Goal: Task Accomplishment & Management: Use online tool/utility

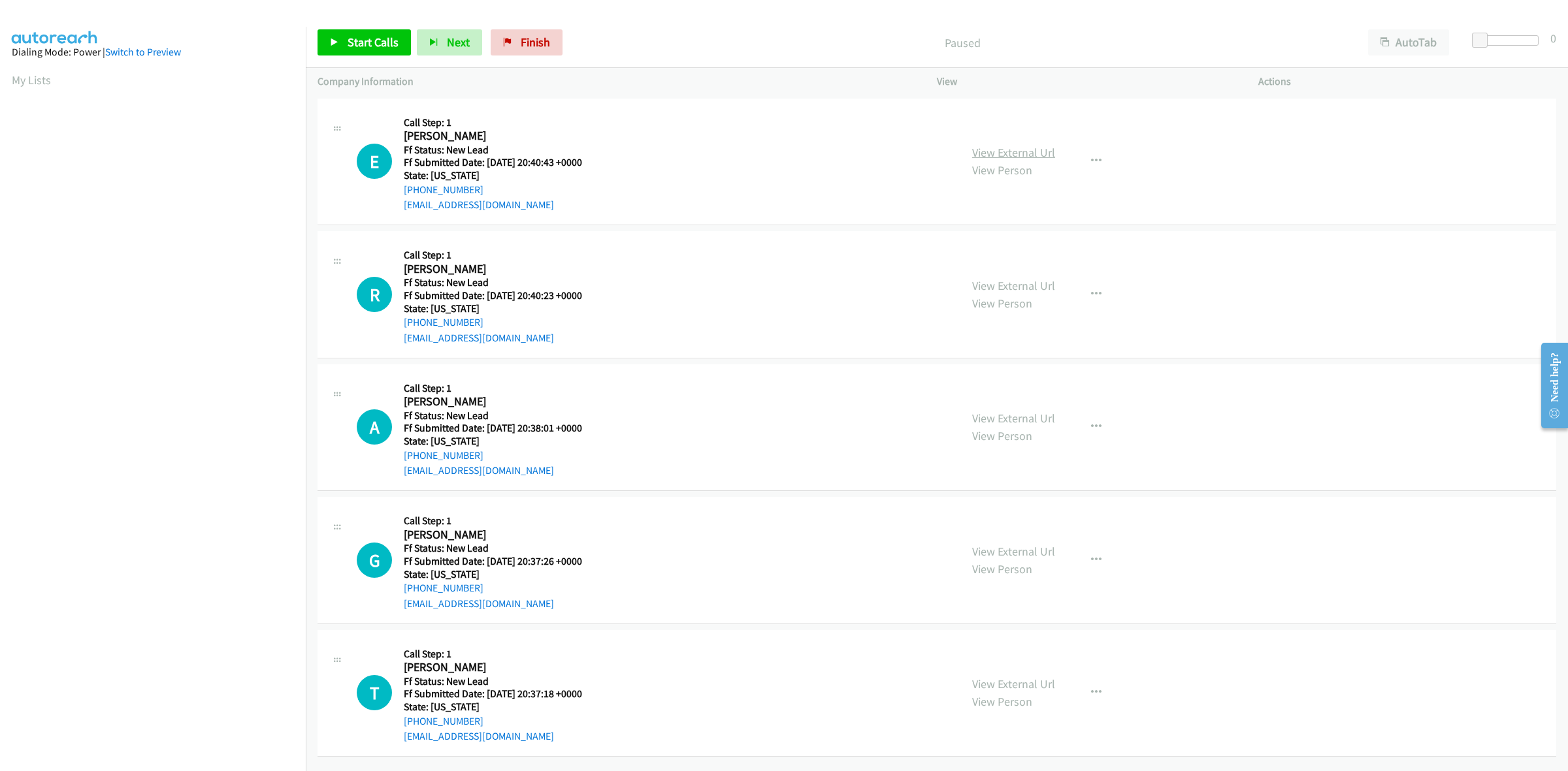
click at [999, 152] on link "View External Url" at bounding box center [1014, 152] width 83 height 15
click at [997, 280] on link "View External Url" at bounding box center [1014, 286] width 83 height 15
click at [1018, 412] on link "View External Url" at bounding box center [1014, 419] width 83 height 15
click at [1026, 551] on link "View External Url" at bounding box center [1014, 551] width 83 height 15
click at [995, 685] on link "View External Url" at bounding box center [1014, 684] width 83 height 15
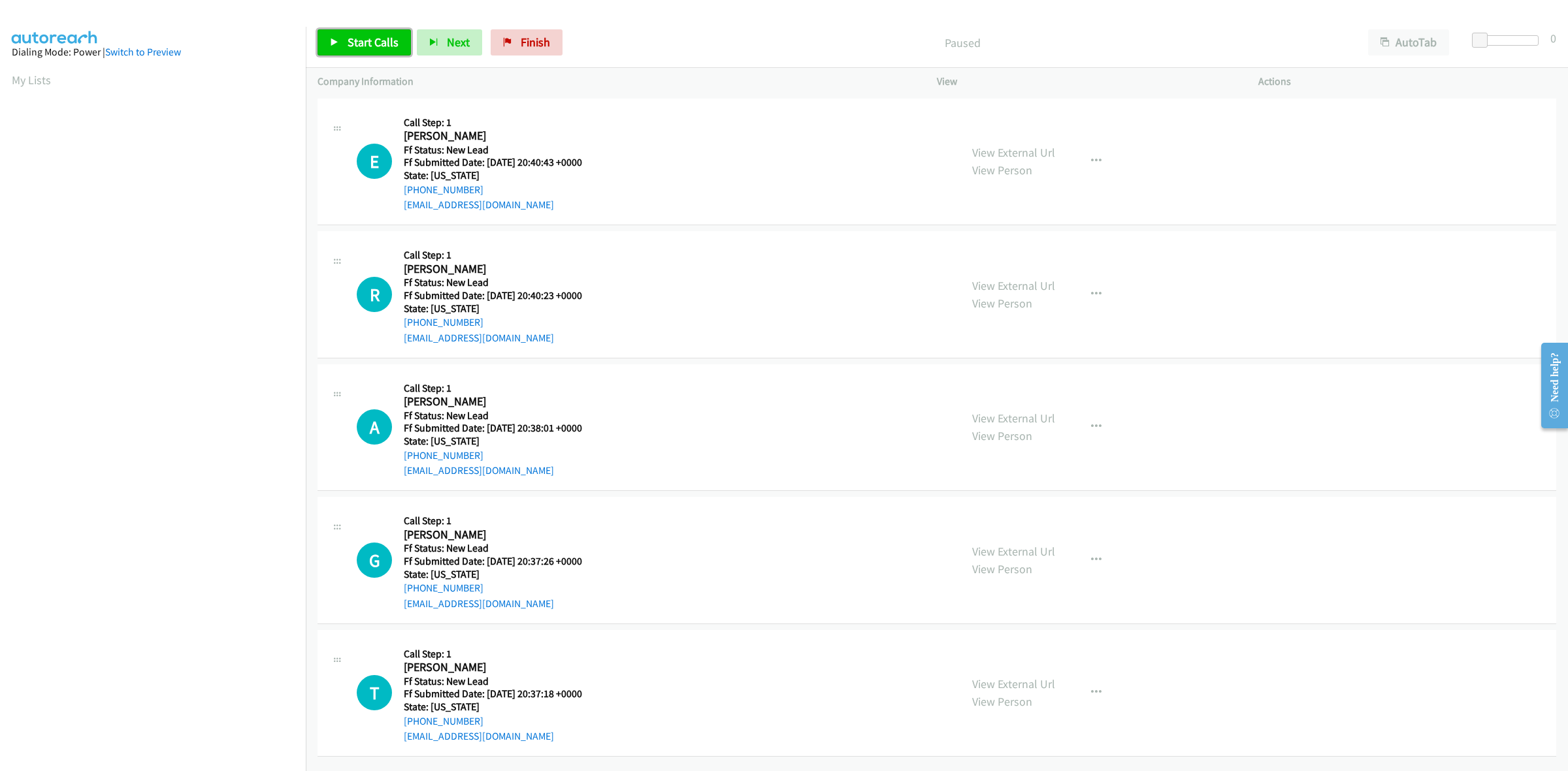
click at [358, 35] on span "Start Calls" at bounding box center [372, 42] width 51 height 15
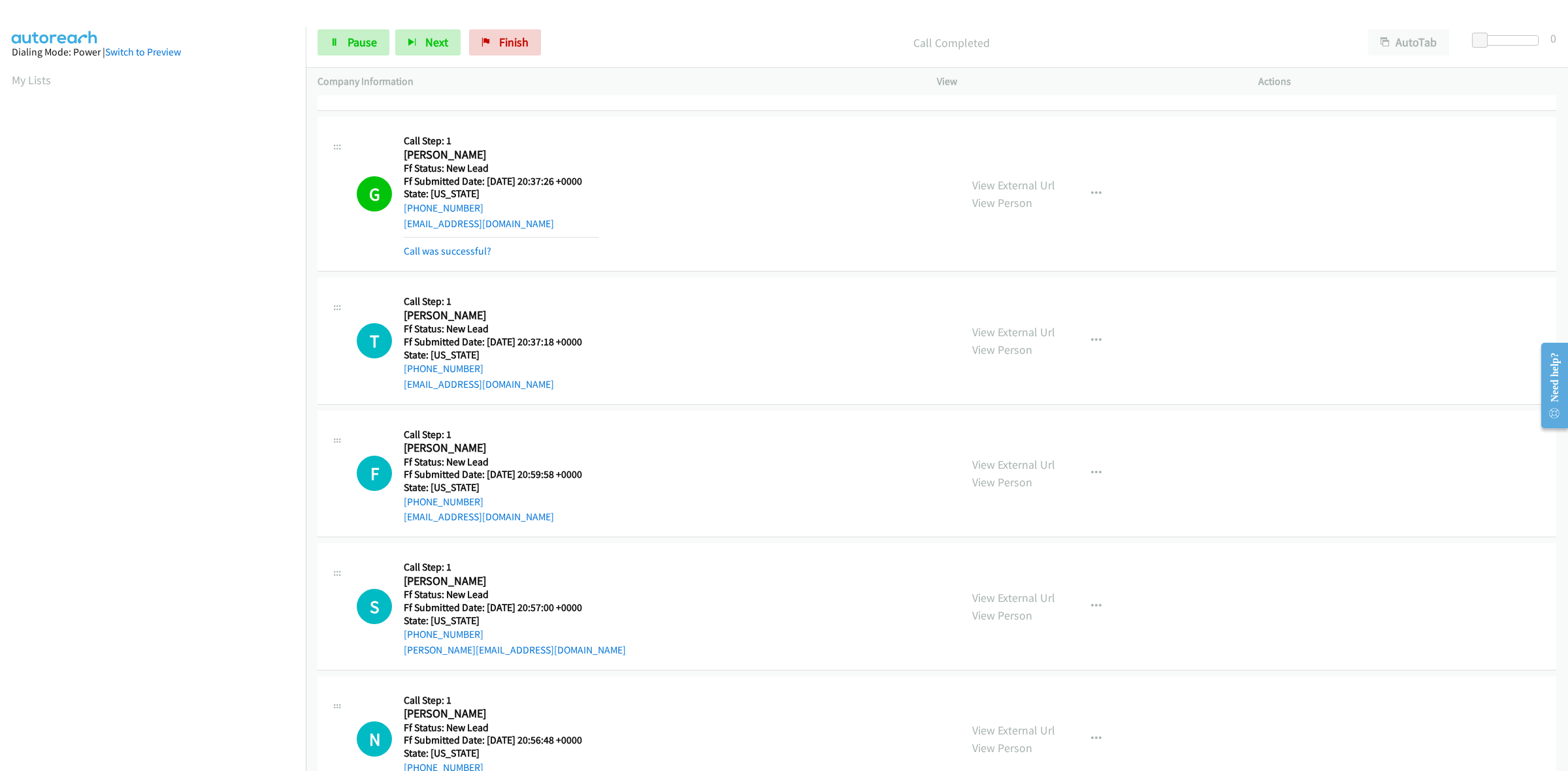
scroll to position [518, 0]
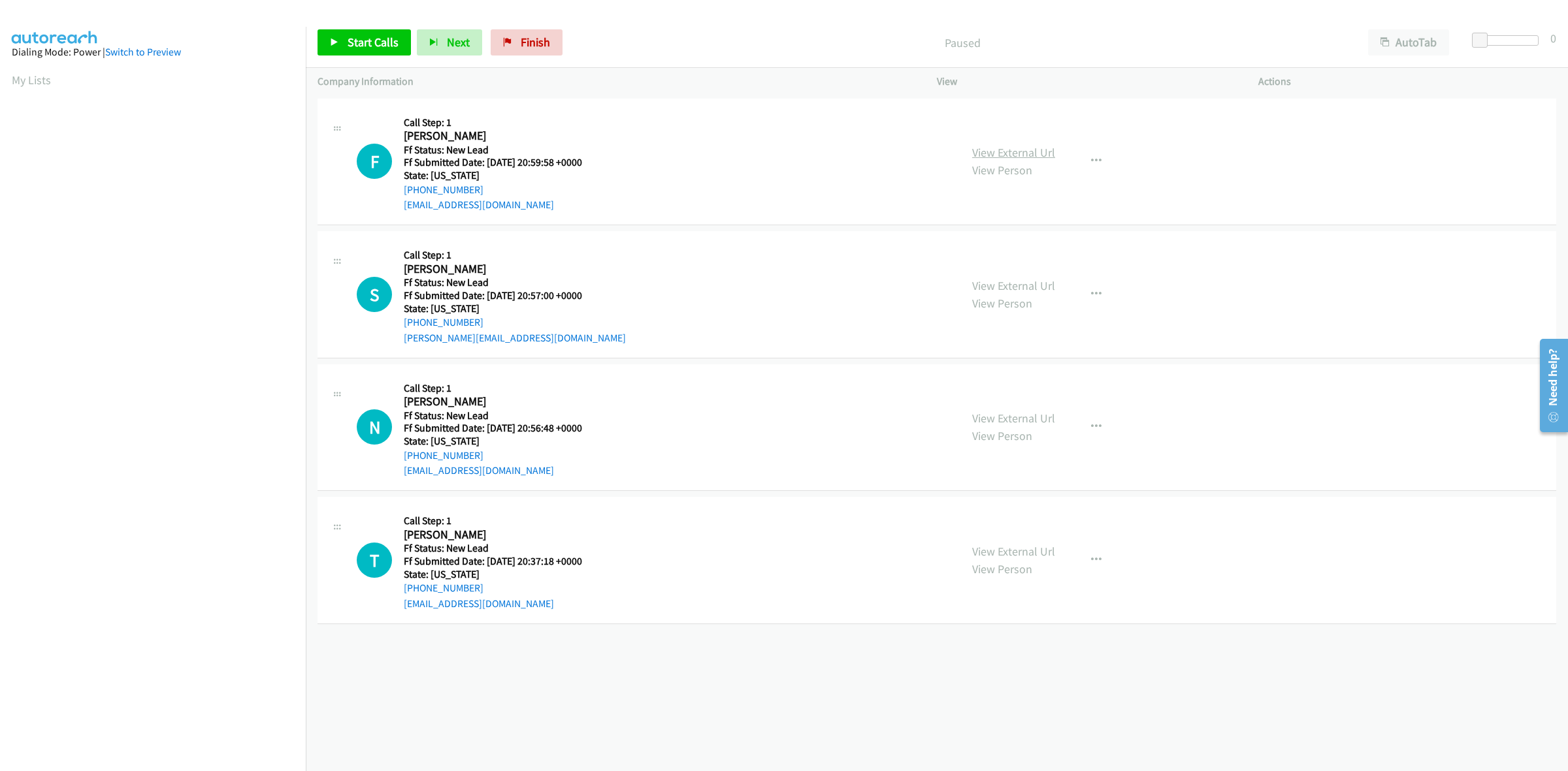
click at [1030, 154] on link "View External Url" at bounding box center [1014, 152] width 83 height 15
click at [1009, 280] on link "View External Url" at bounding box center [1014, 286] width 83 height 15
click at [1033, 418] on link "View External Url" at bounding box center [1014, 419] width 83 height 15
click at [382, 50] on span "Start Calls" at bounding box center [372, 42] width 51 height 15
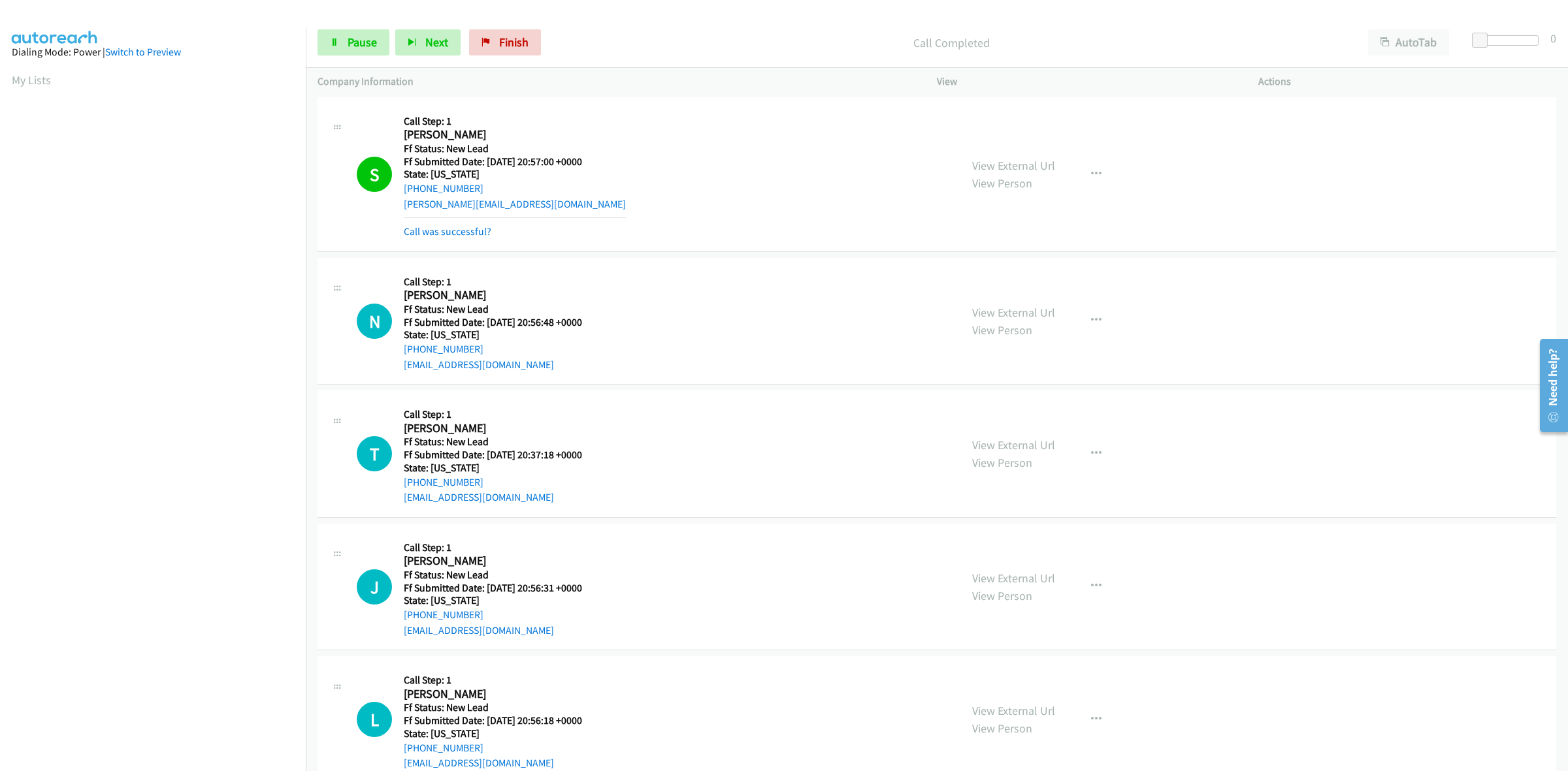
scroll to position [163, 0]
click at [1038, 578] on link "View External Url" at bounding box center [1014, 577] width 83 height 15
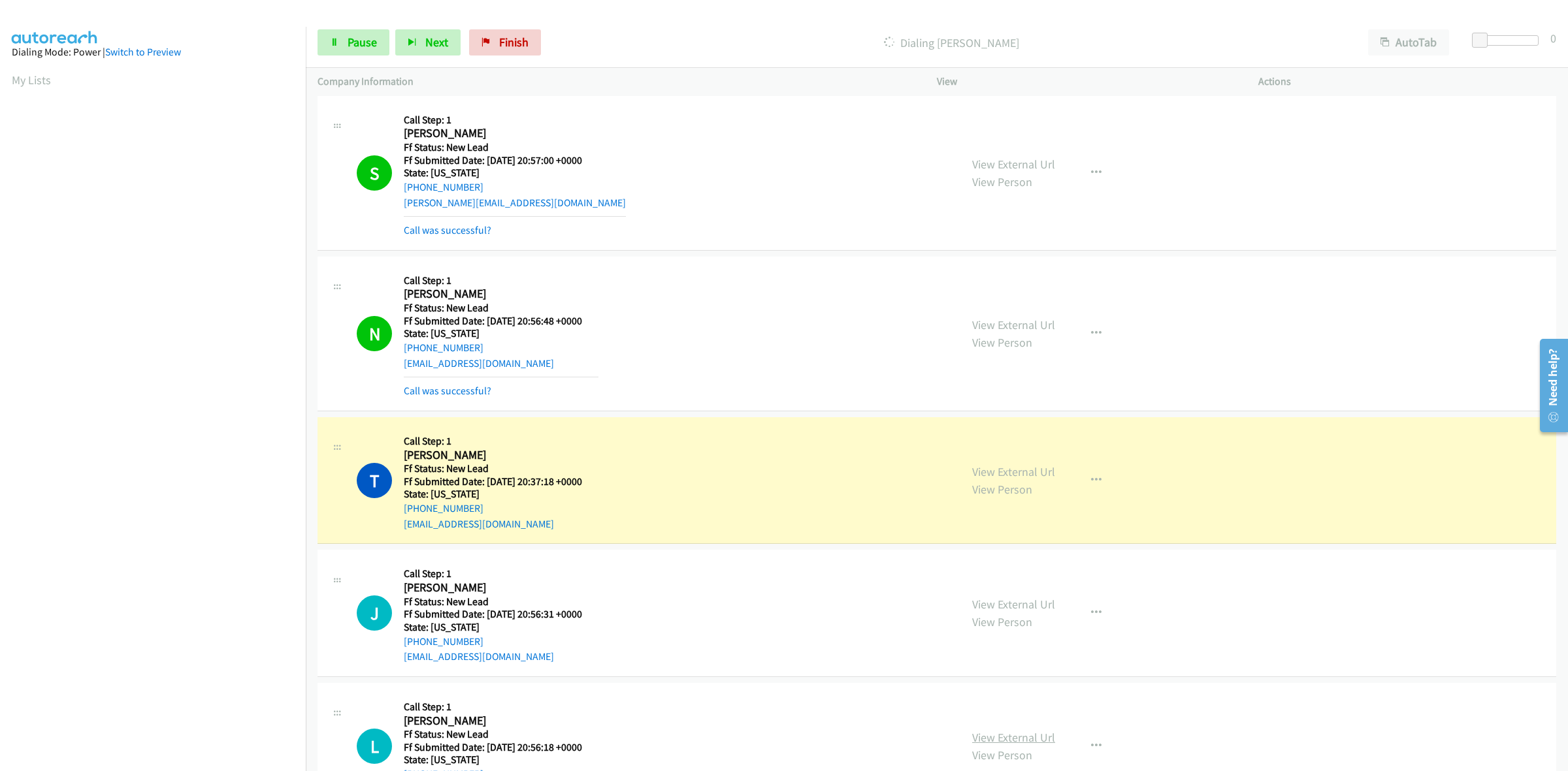
click at [1017, 733] on link "View External Url" at bounding box center [1014, 738] width 83 height 15
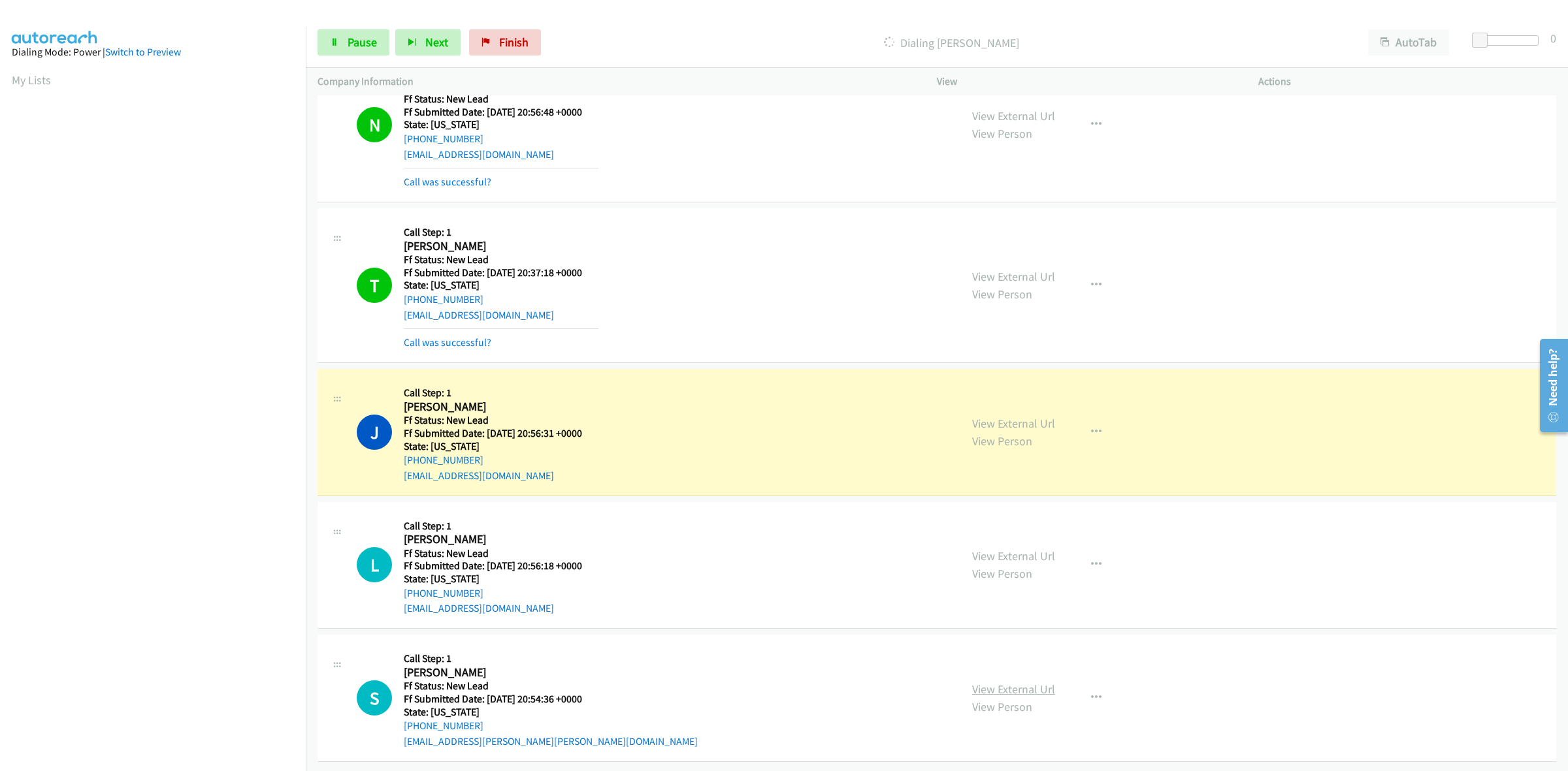
click at [1023, 682] on link "View External Url" at bounding box center [1014, 689] width 83 height 15
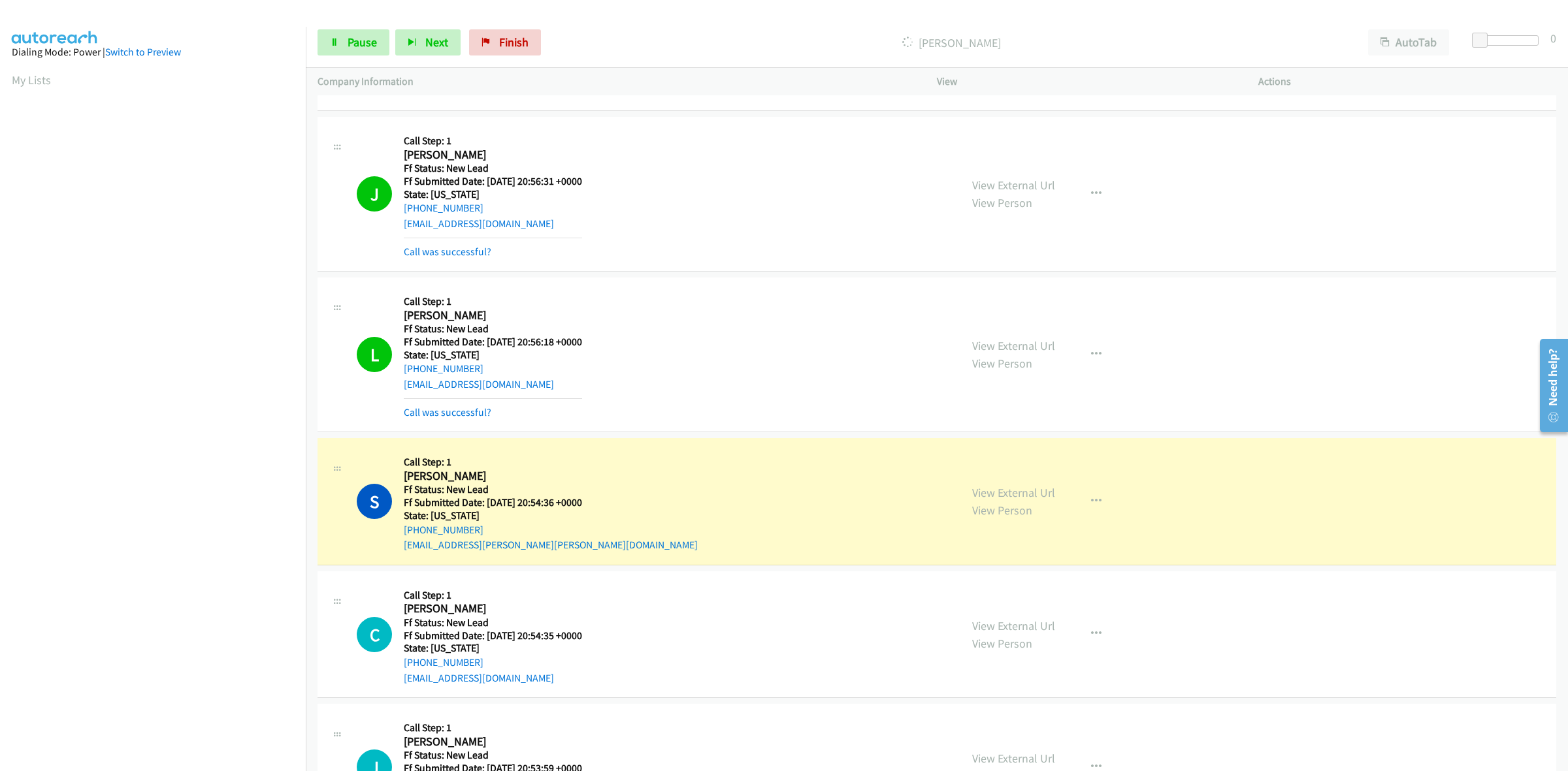
scroll to position [712, 0]
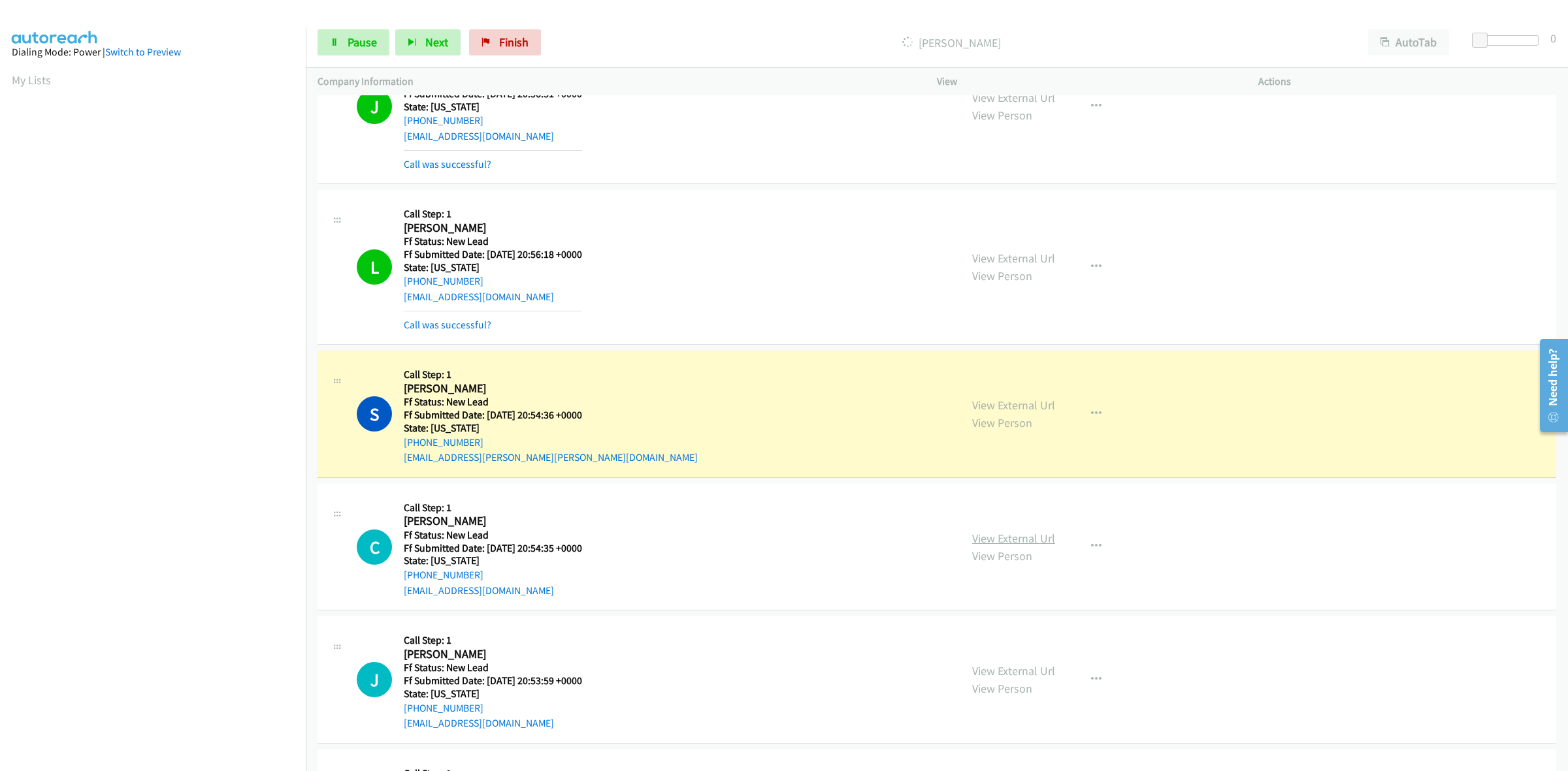
click at [1036, 537] on link "View External Url" at bounding box center [1014, 538] width 83 height 15
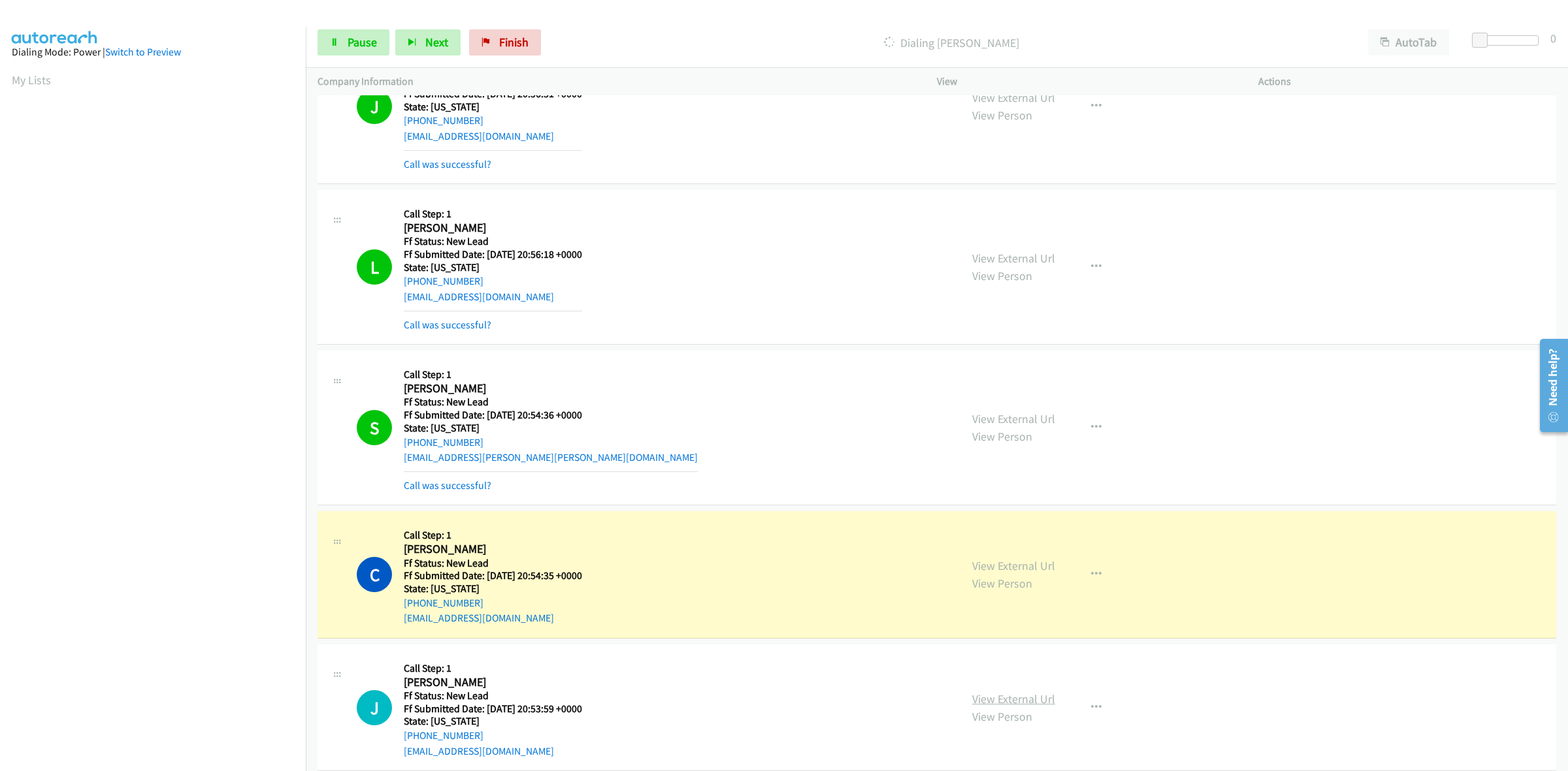
click at [1036, 691] on link "View External Url" at bounding box center [1014, 699] width 83 height 15
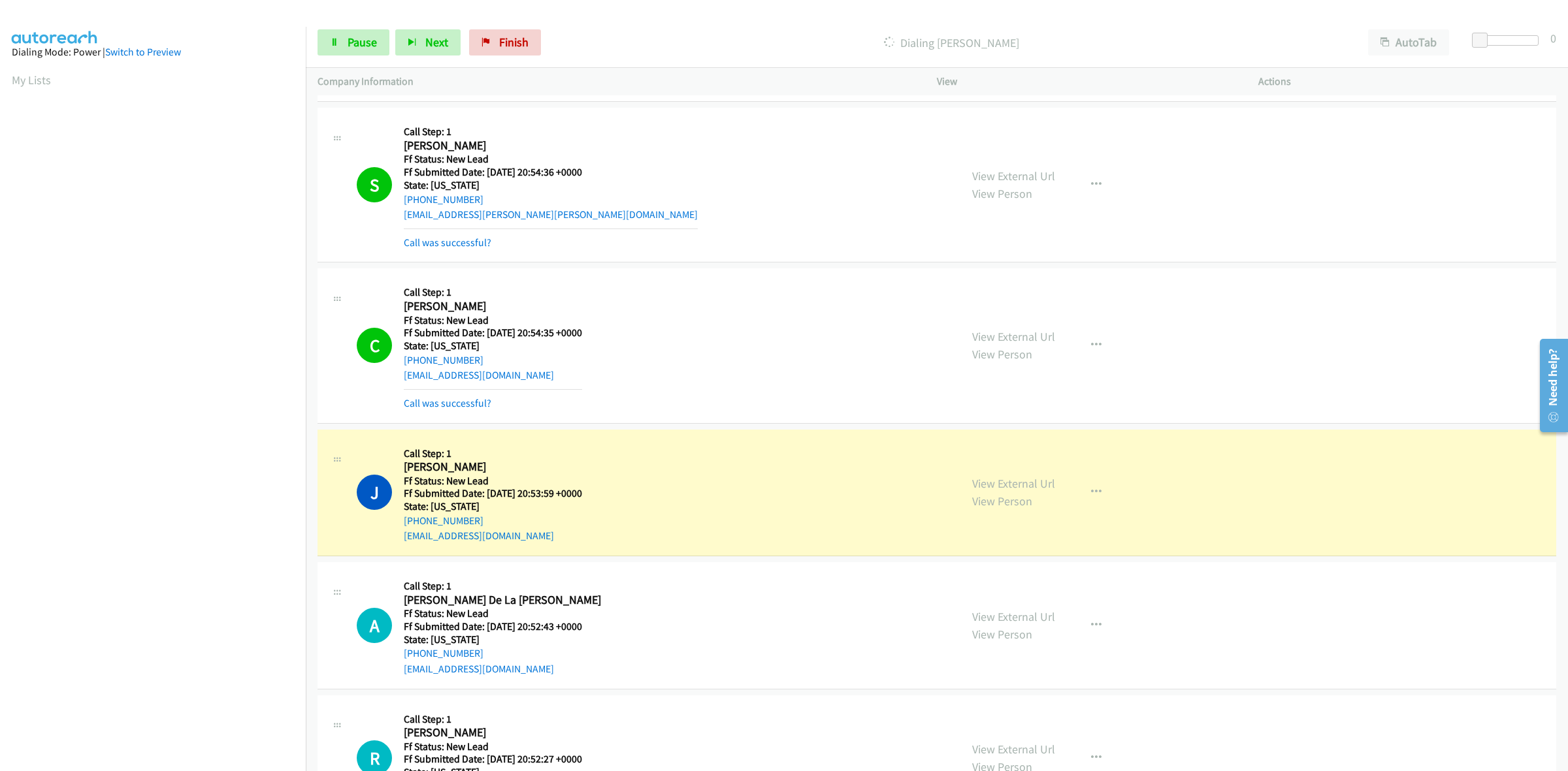
scroll to position [957, 0]
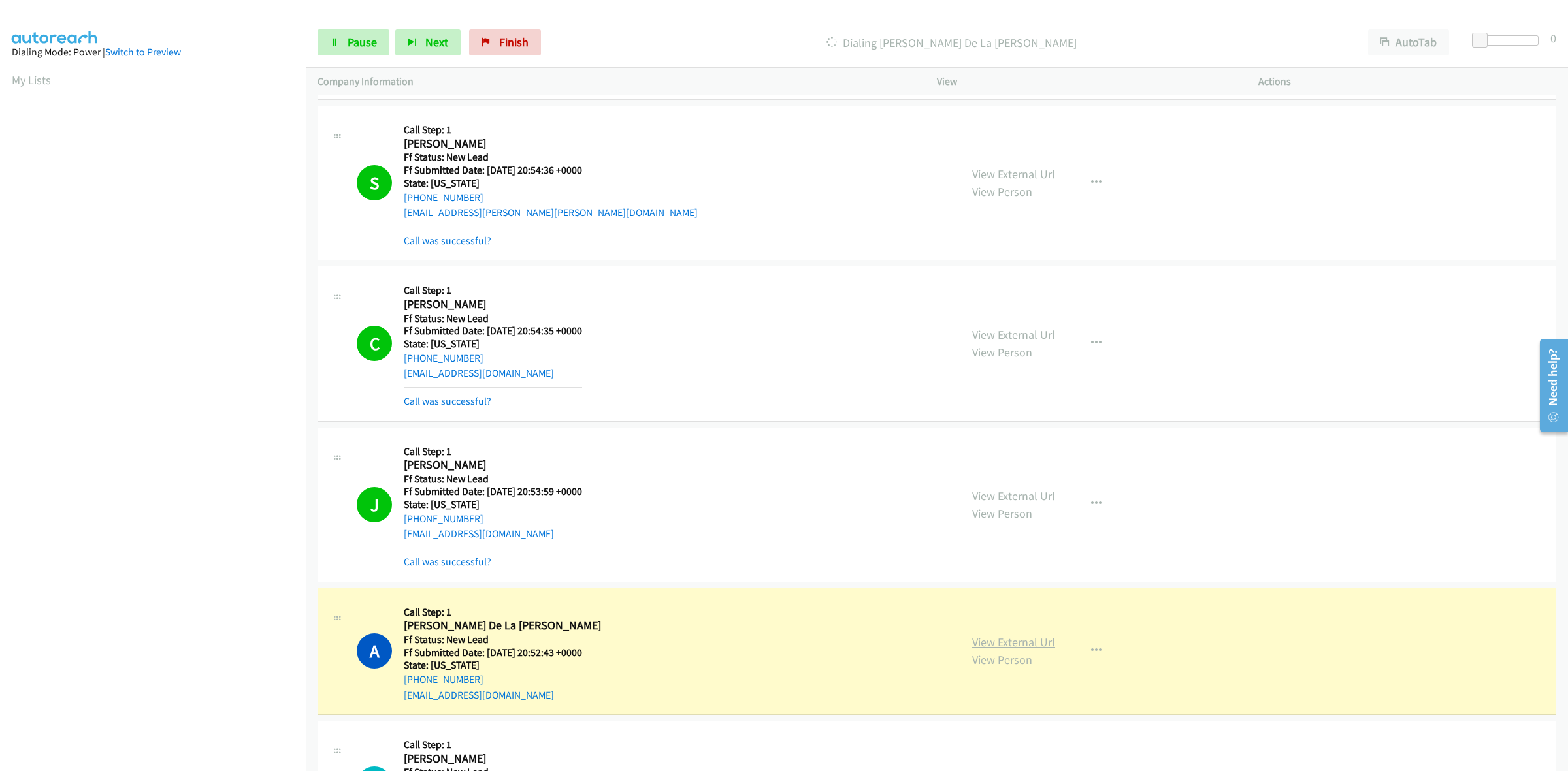
click at [1025, 647] on link "View External Url" at bounding box center [1014, 642] width 83 height 15
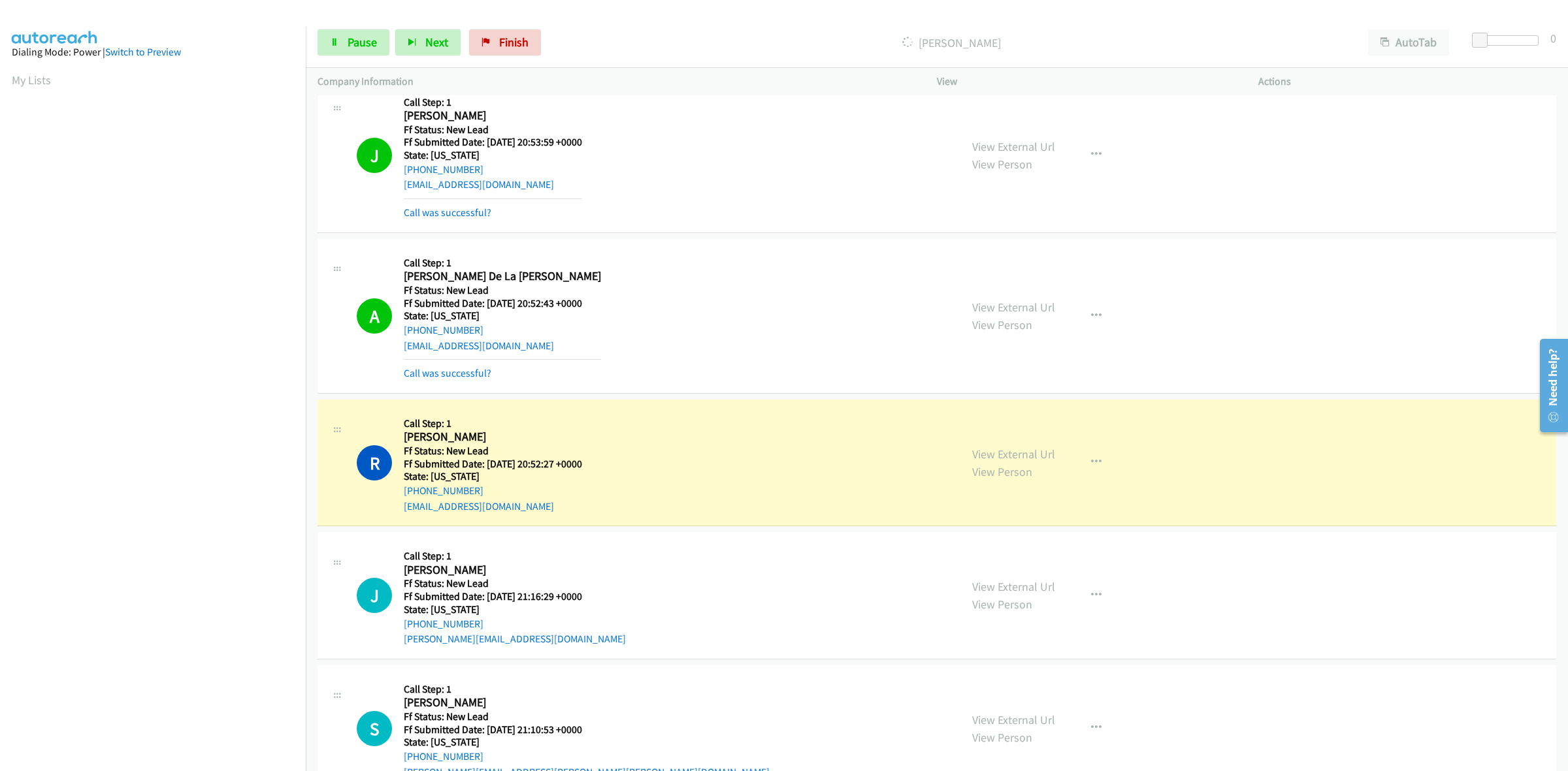
scroll to position [1350, 0]
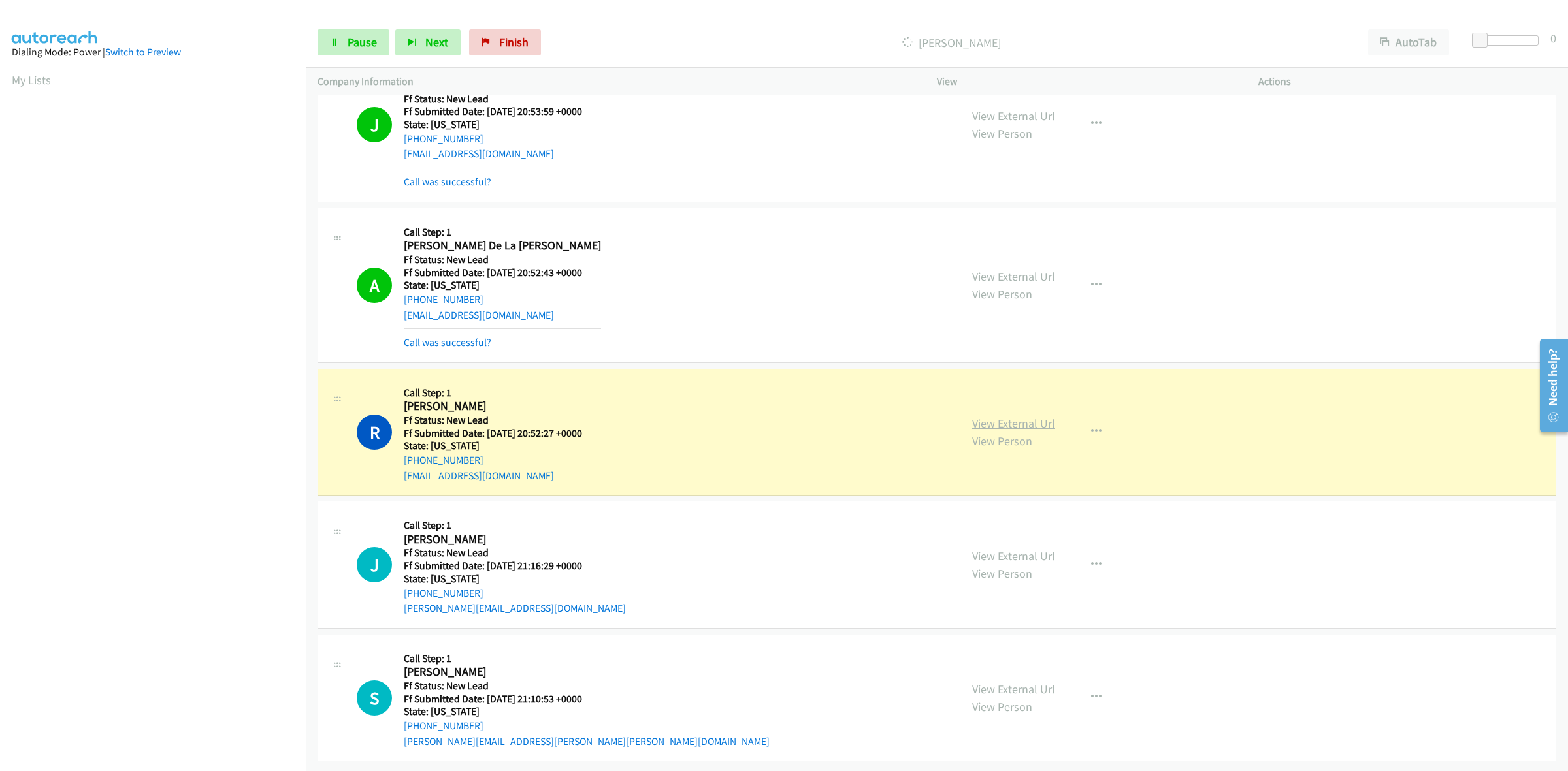
click at [989, 416] on link "View External Url" at bounding box center [1014, 423] width 83 height 15
click at [1036, 548] on link "View External Url" at bounding box center [1014, 556] width 83 height 15
click at [1005, 682] on link "View External Url" at bounding box center [1014, 689] width 83 height 15
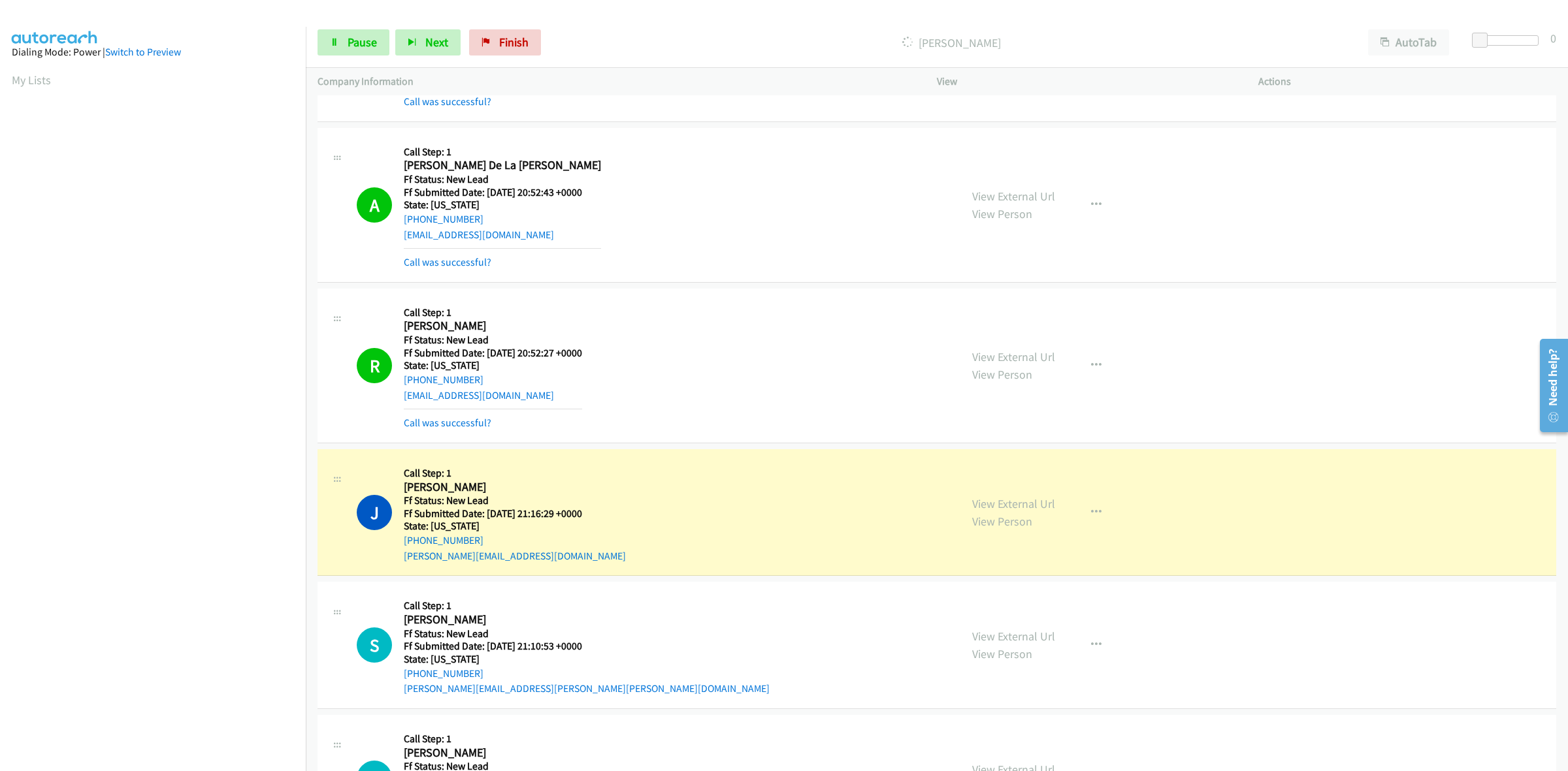
scroll to position [1513, 0]
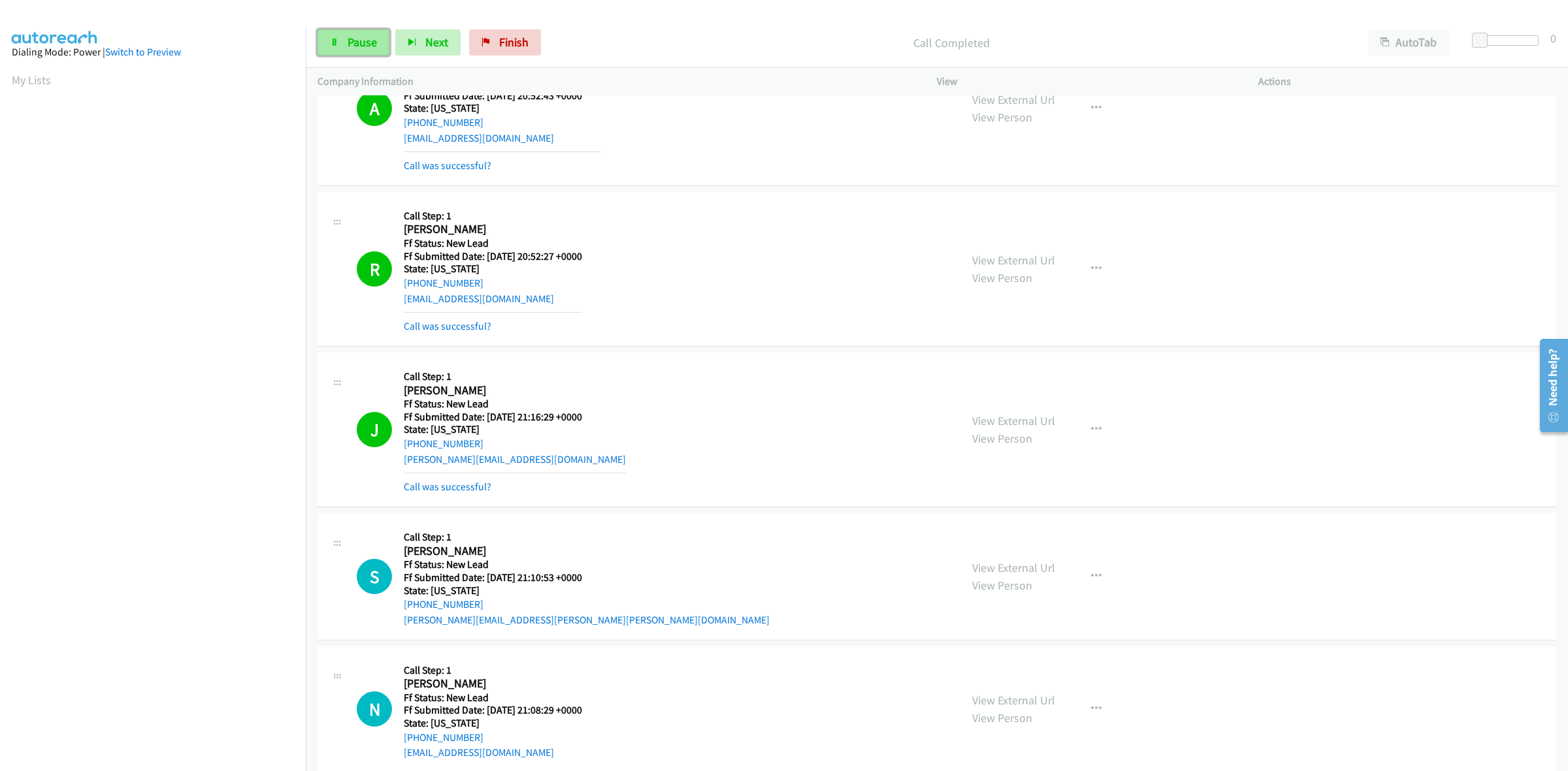
click at [366, 46] on span "Pause" at bounding box center [362, 42] width 29 height 15
drag, startPoint x: 536, startPoint y: 41, endPoint x: 1480, endPoint y: 233, distance: 963.3
click at [536, 41] on span "Finish" at bounding box center [535, 42] width 29 height 15
